Goal: Task Accomplishment & Management: Use online tool/utility

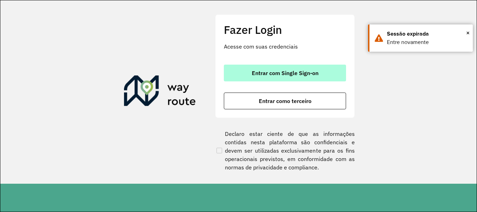
click at [277, 72] on span "Entrar com Single Sign-on" at bounding box center [285, 73] width 67 height 6
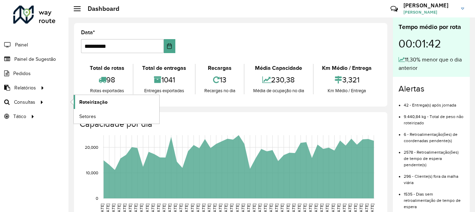
click at [93, 102] on span "Roteirização" at bounding box center [93, 102] width 28 height 7
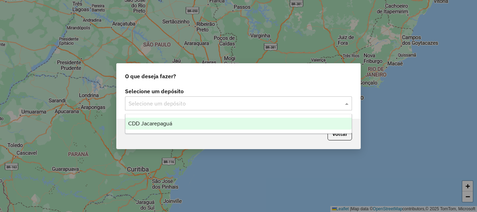
click at [201, 101] on input "text" at bounding box center [232, 104] width 206 height 8
click at [168, 122] on span "CDD Jacarepaguá" at bounding box center [150, 124] width 44 height 6
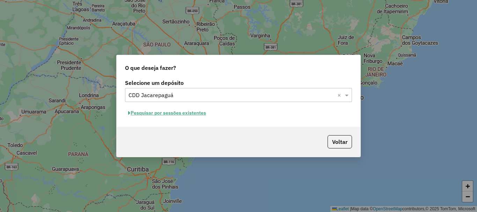
click at [188, 111] on button "Pesquisar por sessões existentes" at bounding box center [167, 113] width 84 height 11
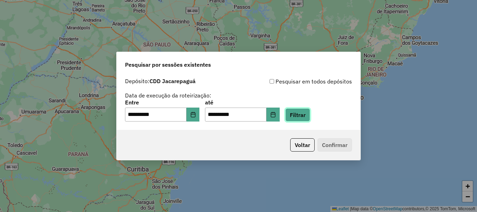
click at [310, 117] on button "Filtrar" at bounding box center [298, 114] width 25 height 13
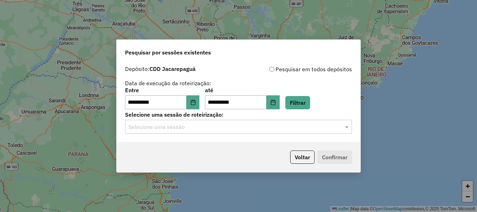
drag, startPoint x: 275, startPoint y: 136, endPoint x: 270, endPoint y: 129, distance: 8.0
click at [275, 136] on div "**********" at bounding box center [239, 102] width 244 height 80
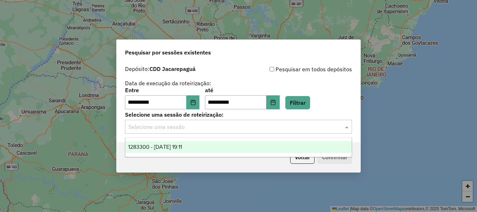
click at [267, 128] on input "text" at bounding box center [232, 127] width 206 height 8
click at [196, 149] on div "1283300 - 26/09/2025 19:11" at bounding box center [238, 147] width 226 height 12
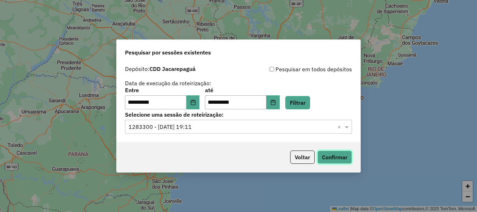
click at [337, 163] on button "Confirmar" at bounding box center [335, 157] width 35 height 13
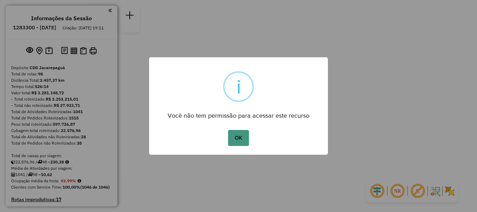
click at [235, 138] on button "OK" at bounding box center [238, 138] width 21 height 16
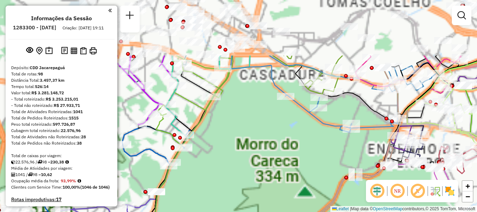
drag, startPoint x: 302, startPoint y: 129, endPoint x: 348, endPoint y: 171, distance: 62.6
click at [339, 158] on div "Janela de atendimento Grade de atendimento Capacidade Transportadoras Veículos …" at bounding box center [238, 106] width 477 height 212
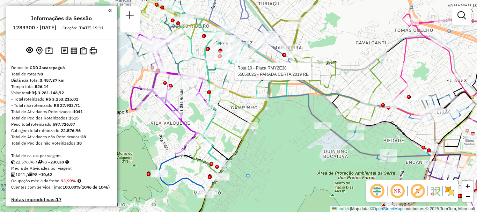
select select "**********"
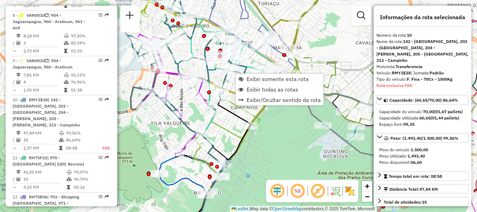
scroll to position [666, 0]
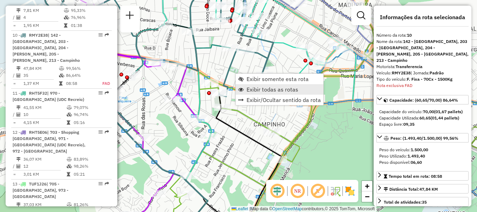
drag, startPoint x: 236, startPoint y: 80, endPoint x: 236, endPoint y: 85, distance: 5.2
click at [236, 85] on hb-router-mapa "Exibir somente esta rota Exibir todas as rotas Exibir/Ocultar sentido da rota I…" at bounding box center [238, 106] width 477 height 212
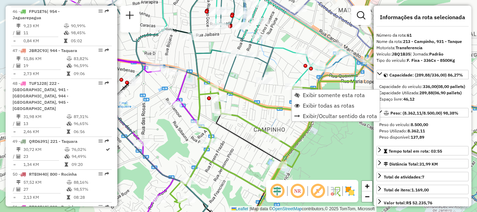
scroll to position [2669, 0]
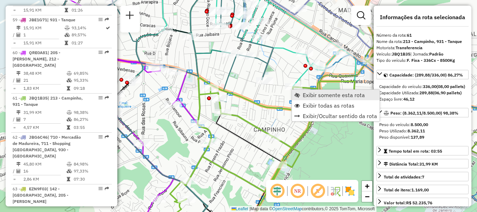
click at [303, 96] on span "Exibir somente esta rota" at bounding box center [334, 95] width 62 height 6
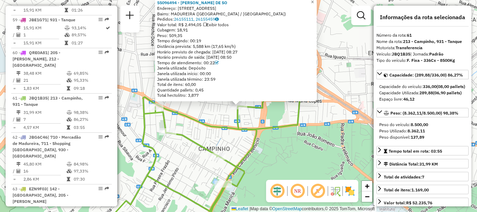
click at [250, 129] on icon at bounding box center [207, 165] width 185 height 136
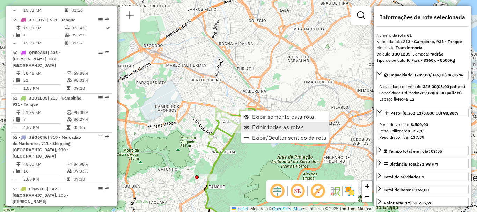
click at [253, 126] on span "Exibir todas as rotas" at bounding box center [278, 127] width 52 height 6
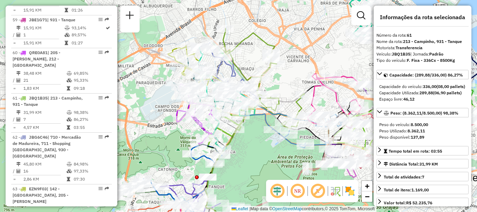
click at [252, 126] on div "Janela de atendimento Grade de atendimento Capacidade Transportadoras Veículos …" at bounding box center [238, 106] width 477 height 212
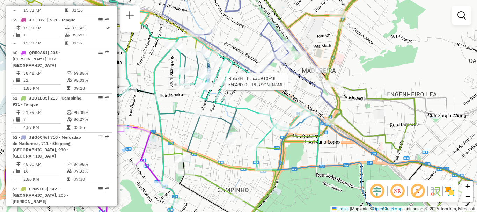
select select "**********"
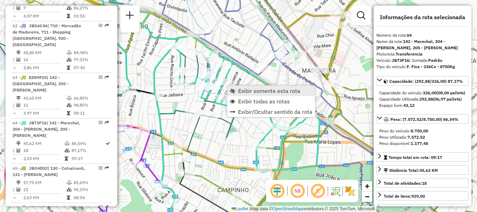
scroll to position [2793, 0]
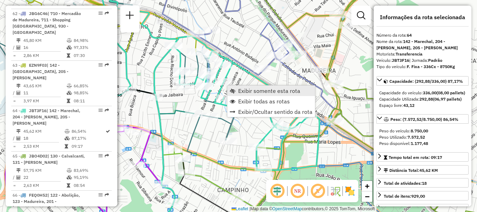
click at [254, 92] on span "Exibir somente esta rota" at bounding box center [269, 91] width 62 height 6
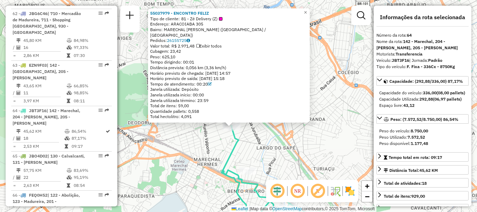
drag, startPoint x: 254, startPoint y: 153, endPoint x: 258, endPoint y: 131, distance: 22.6
click at [257, 133] on div "55037979 - ENCONTRO FELIZ Tipo de cliente: 81 - Zé Delivery (Z) Endereço: ARACO…" at bounding box center [238, 106] width 477 height 212
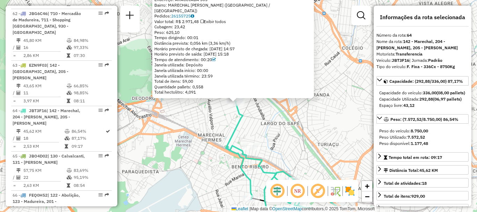
click at [258, 130] on div "55037979 - ENCONTRO FELIZ Tipo de cliente: 81 - Zé Delivery (Z) Endereço: ARACO…" at bounding box center [238, 106] width 477 height 212
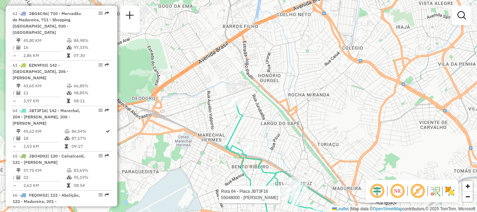
select select "**********"
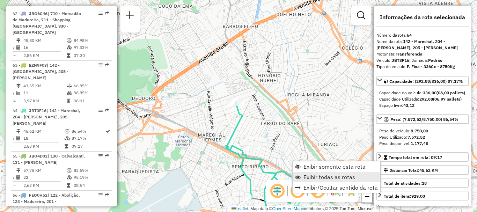
click at [314, 179] on span "Exibir todas as rotas" at bounding box center [330, 177] width 52 height 6
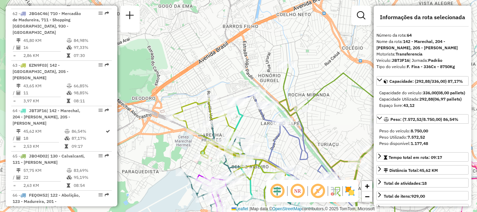
click at [309, 176] on span "Exibir todas as rotas" at bounding box center [330, 177] width 52 height 6
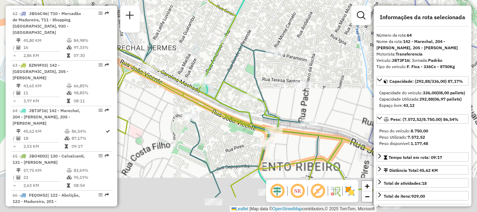
drag, startPoint x: 250, startPoint y: 136, endPoint x: 246, endPoint y: 96, distance: 39.3
click at [245, 106] on icon at bounding box center [212, 70] width 452 height 254
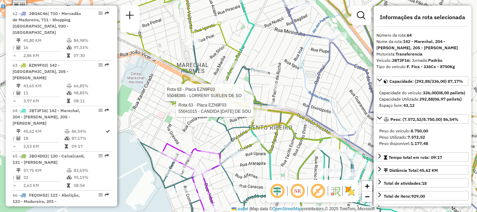
click at [169, 112] on div at bounding box center [173, 108] width 17 height 7
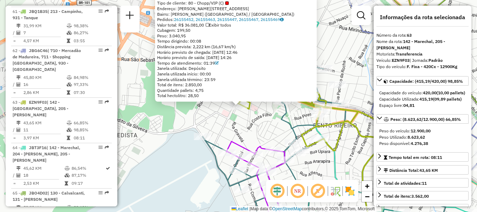
scroll to position [2754, 0]
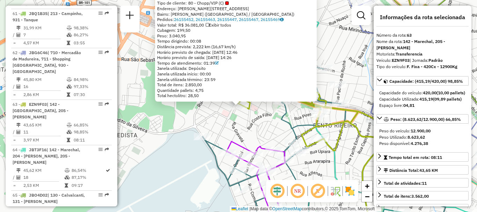
click at [250, 122] on div "55041015 - CANDIDA [DATE] DE SOU Tipo de cliente: 80 - Chopp/VIP (C) Endereço: …" at bounding box center [238, 106] width 477 height 212
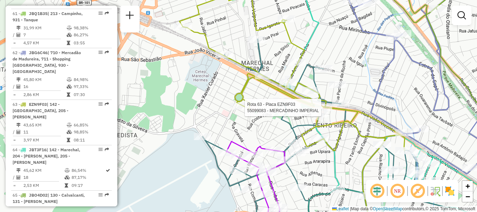
click at [325, 108] on div "Rota 63 - Placa EZN9F03 55099083 - MERCADINHO IMPERIAL Janela de atendimento Gr…" at bounding box center [238, 106] width 477 height 212
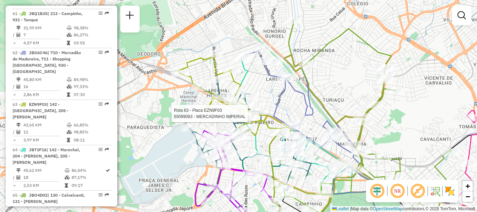
select select "**********"
